Goal: Transaction & Acquisition: Purchase product/service

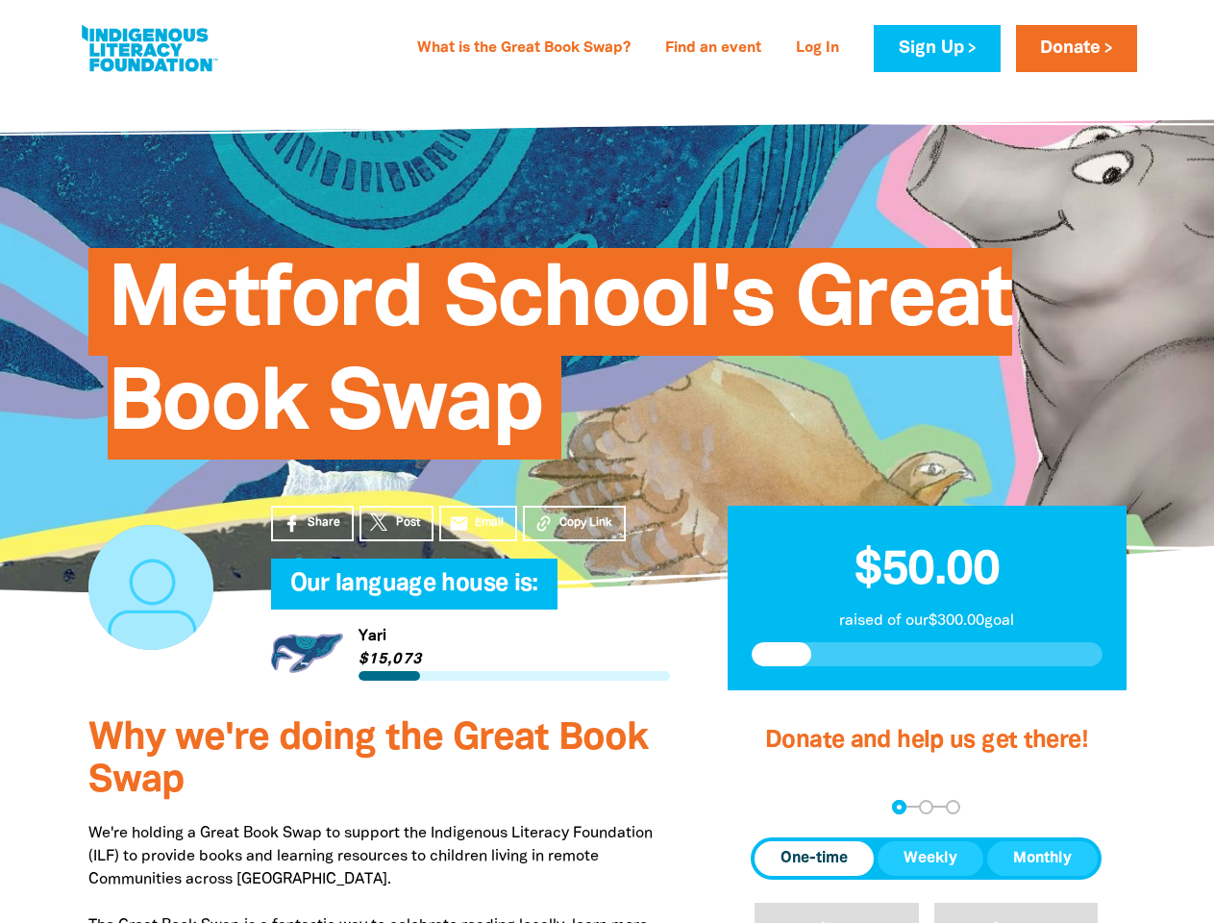
click at [607, 461] on div "Metford School's Great Book Swap" at bounding box center [608, 339] width 1096 height 390
click at [574, 523] on span "Copy Link" at bounding box center [586, 522] width 53 height 17
click at [777, 807] on div "arrow_back Back Step 1 Step 2 Step 3" at bounding box center [926, 807] width 351 height 14
click at [899, 807] on div "Navigate to step 1 of 3 to enter your donation amount" at bounding box center [899, 807] width 5 height 5
click at [814, 859] on span "One-time" at bounding box center [814, 858] width 67 height 23
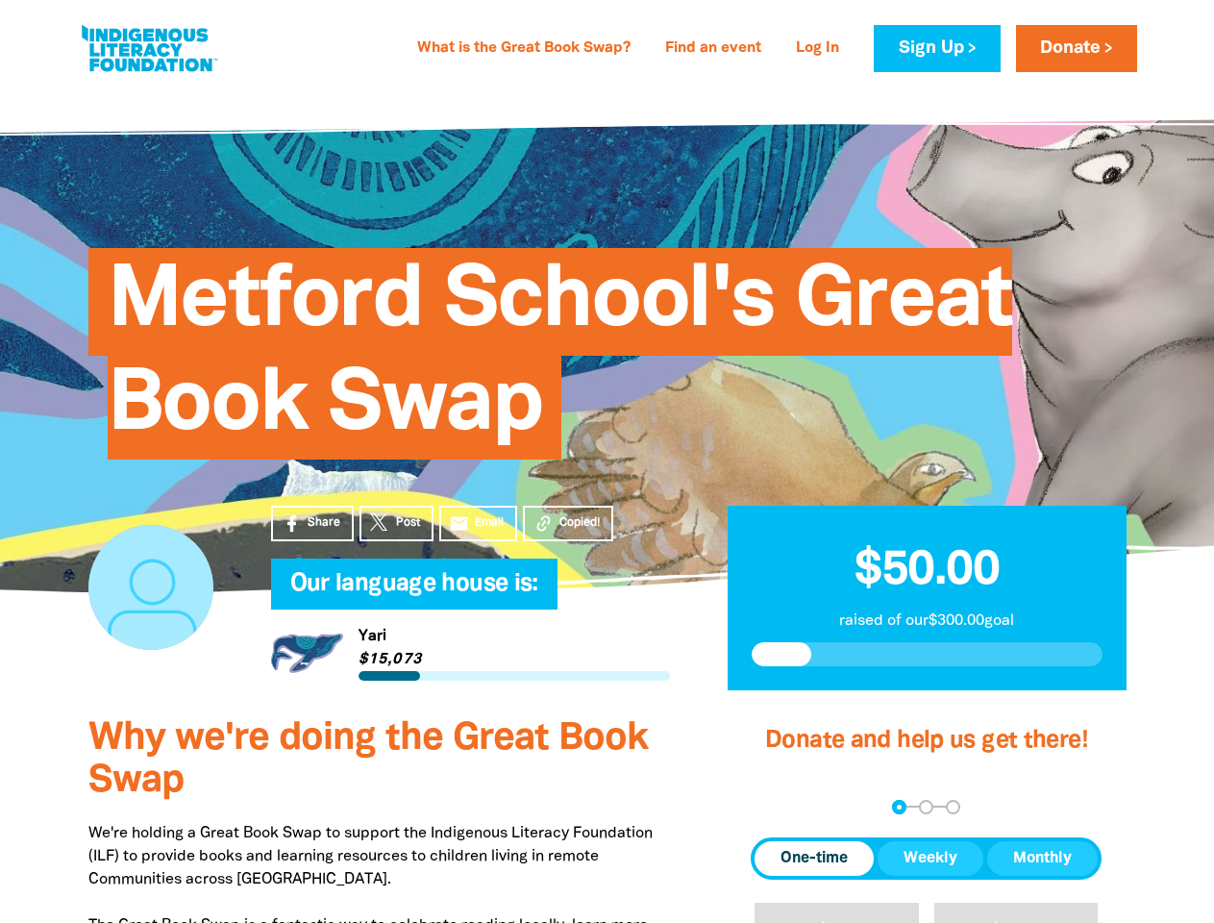
click at [931, 859] on span "Weekly" at bounding box center [931, 858] width 54 height 23
click at [1042, 859] on span "Monthly" at bounding box center [1042, 858] width 59 height 23
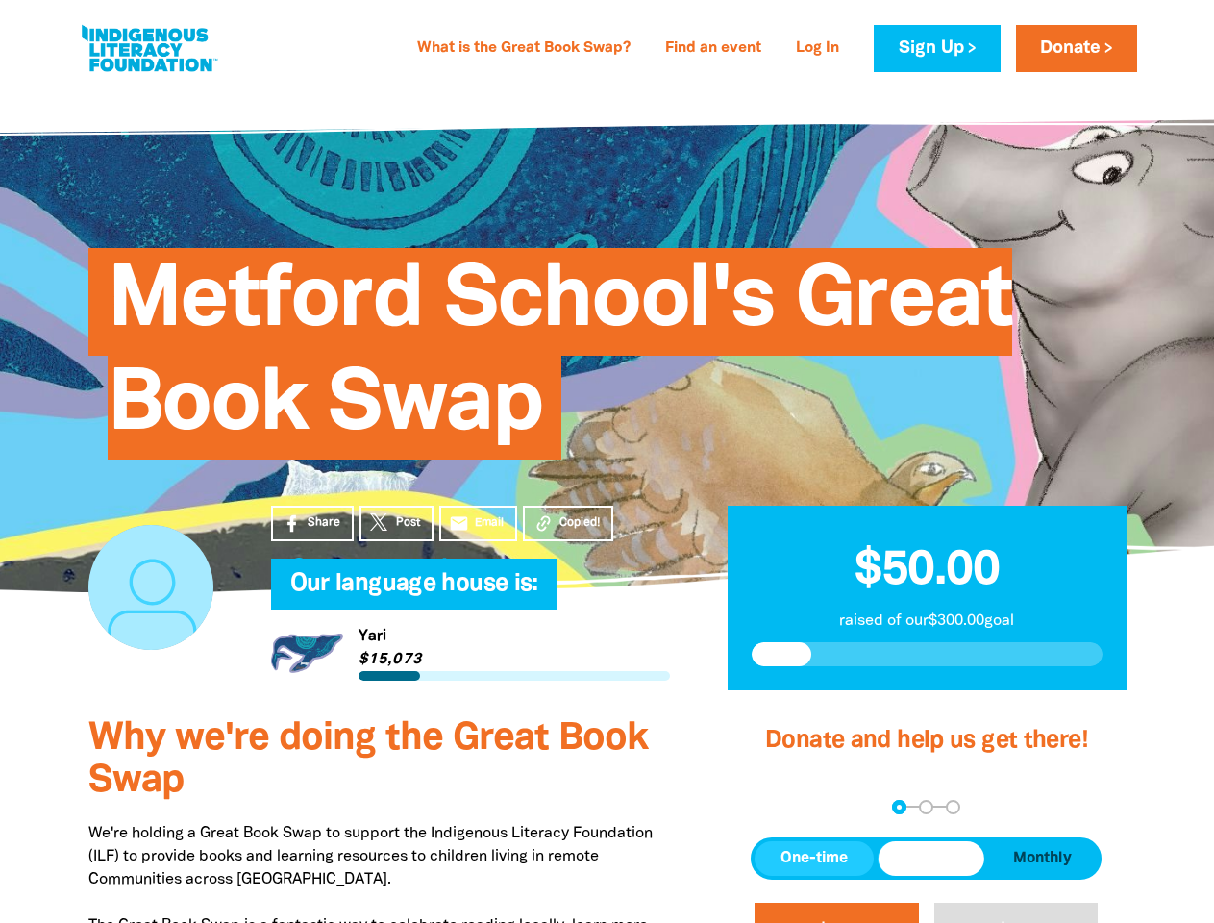
click at [836, 912] on button "$20" at bounding box center [837, 936] width 164 height 66
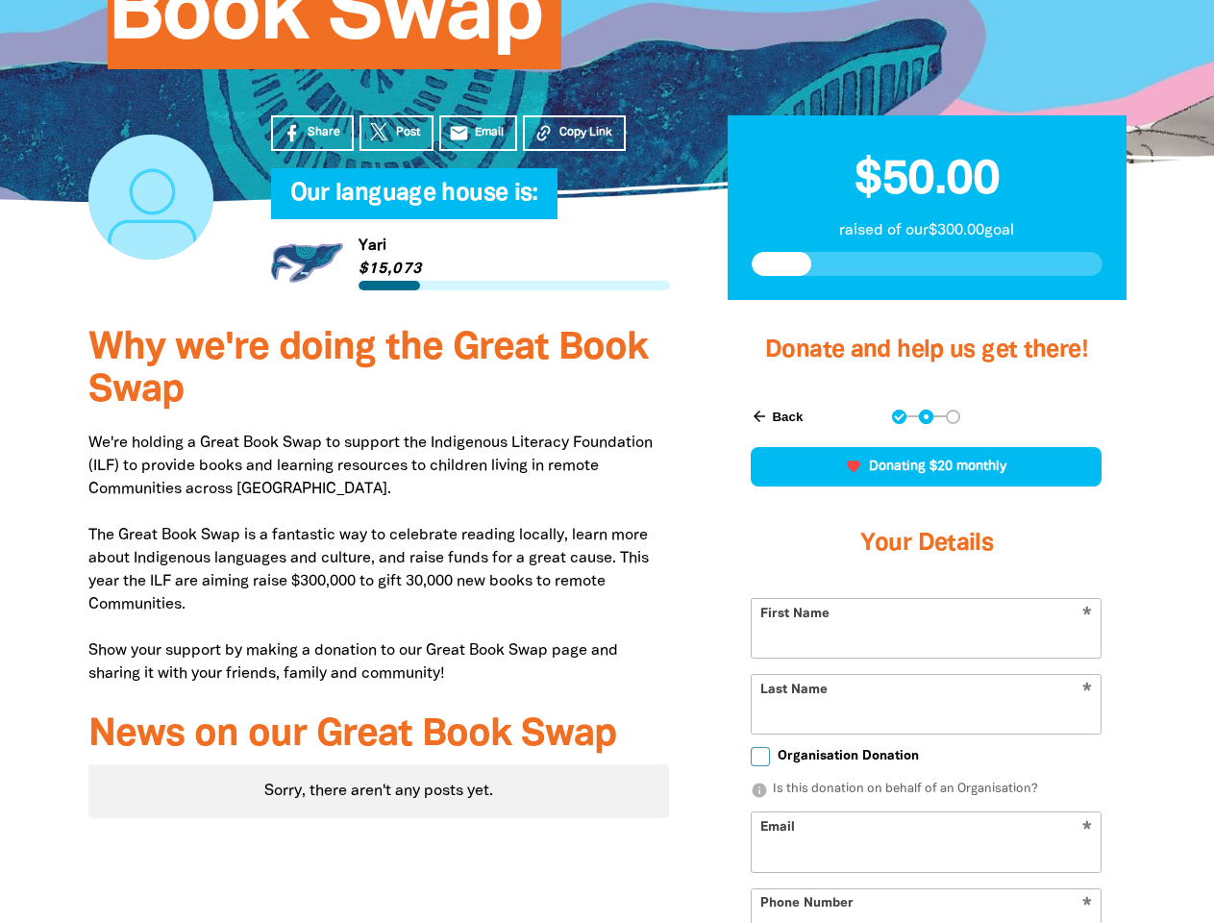
scroll to position [548, 0]
